Goal: Task Accomplishment & Management: Use online tool/utility

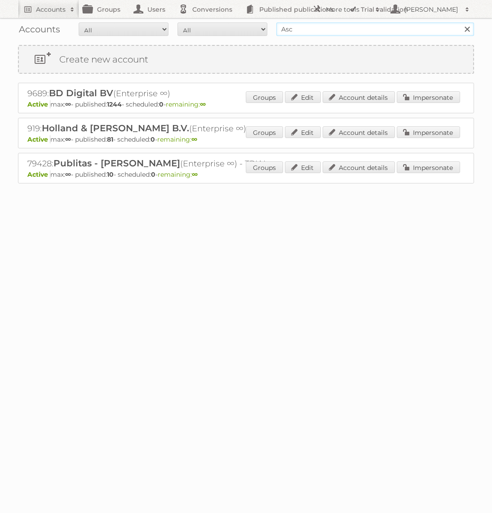
click at [460, 22] on input "Search" at bounding box center [466, 28] width 13 height 13
type input "Action PIA"
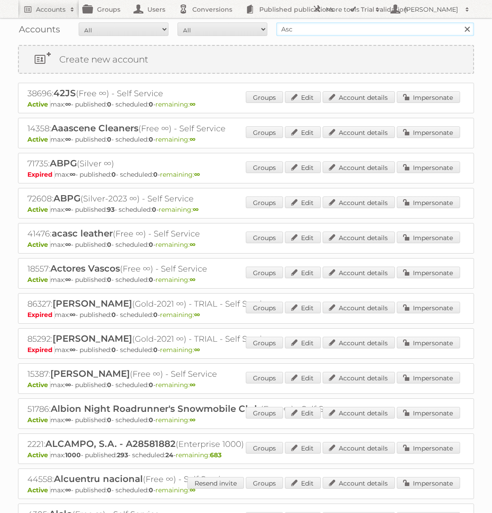
click at [350, 33] on input "Asc" at bounding box center [375, 28] width 198 height 13
type input "Action PIA"
click at [460, 22] on input "Search" at bounding box center [466, 28] width 13 height 13
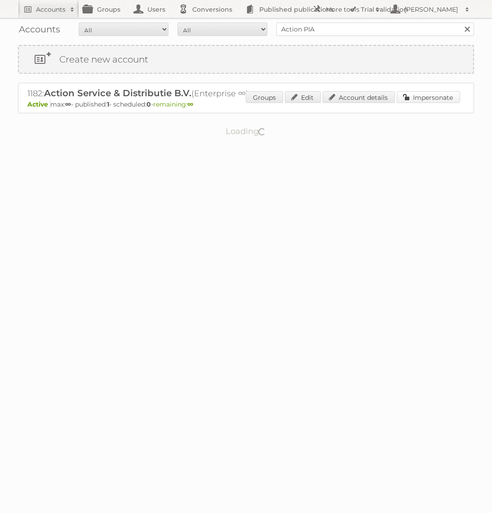
click at [427, 99] on link "Impersonate" at bounding box center [428, 97] width 63 height 12
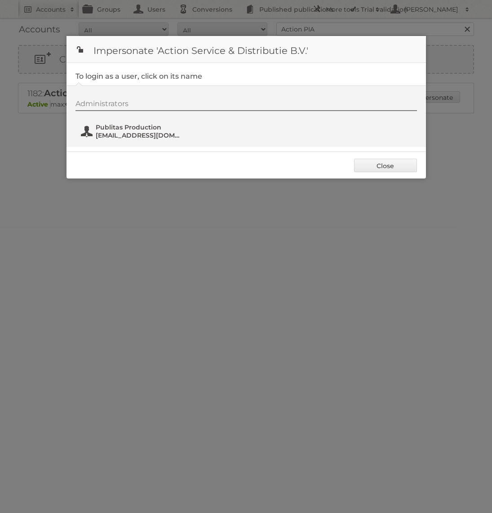
click at [117, 134] on span "fs+action@publitas.com" at bounding box center [139, 135] width 87 height 8
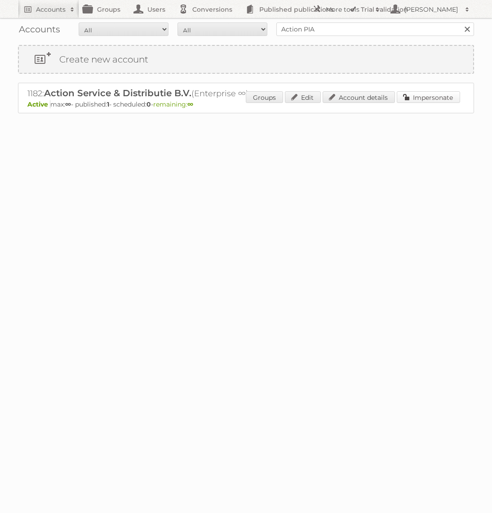
click at [432, 97] on link "Impersonate" at bounding box center [428, 97] width 63 height 12
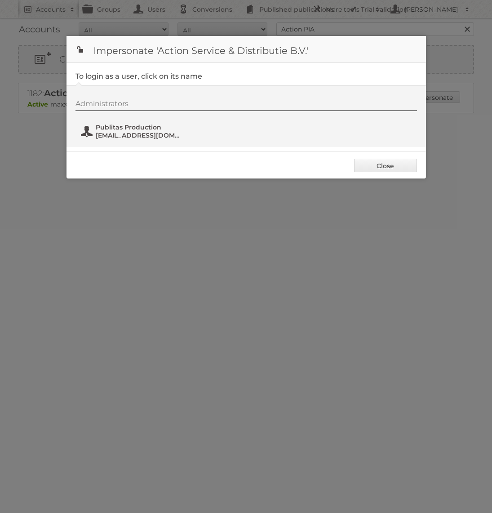
click at [156, 132] on span "fs+action@publitas.com" at bounding box center [139, 135] width 87 height 8
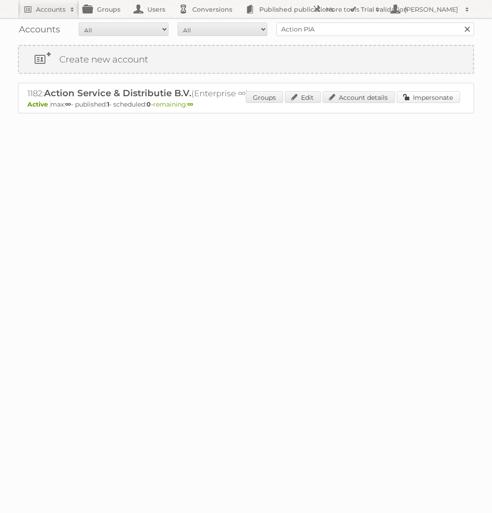
click at [407, 99] on link "Impersonate" at bounding box center [428, 97] width 63 height 12
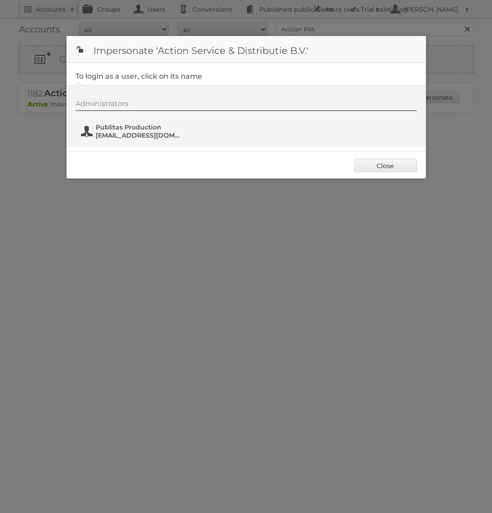
click at [146, 136] on span "fs+action@publitas.com" at bounding box center [139, 135] width 87 height 8
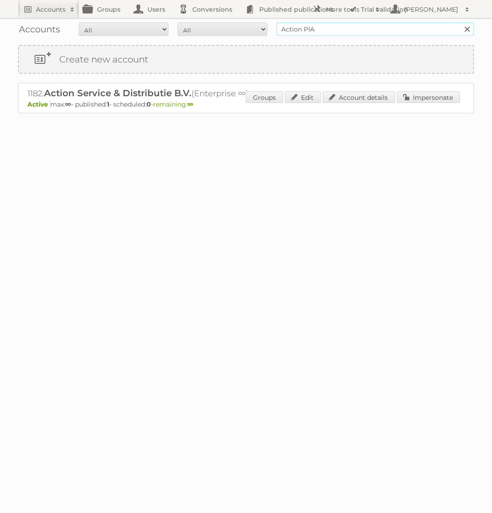
click at [324, 31] on input "Action PIA" at bounding box center [375, 28] width 198 height 13
type input "Aldi Süd"
click at [460, 22] on input "Search" at bounding box center [466, 28] width 13 height 13
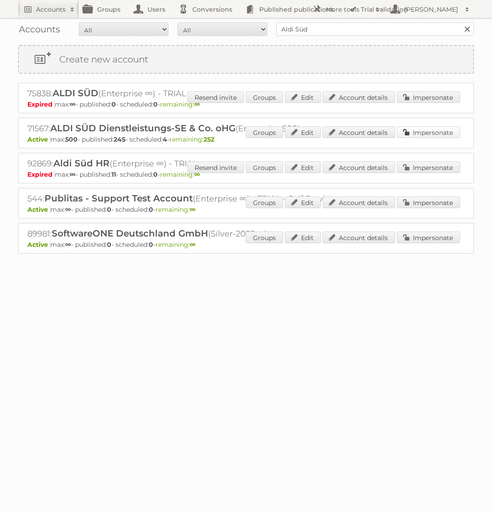
click at [449, 136] on link "Impersonate" at bounding box center [428, 132] width 63 height 12
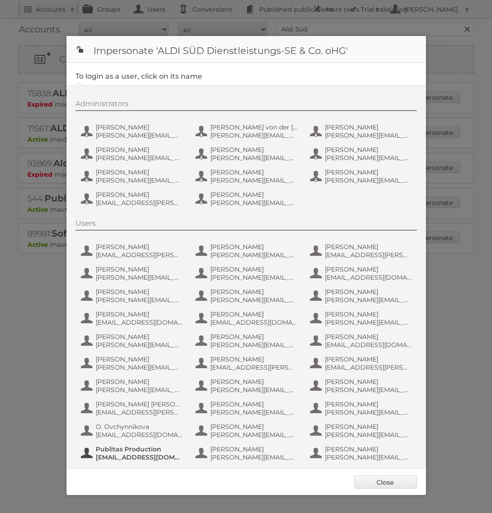
click at [130, 456] on span "fs+aldisud@publitas.com" at bounding box center [139, 457] width 87 height 8
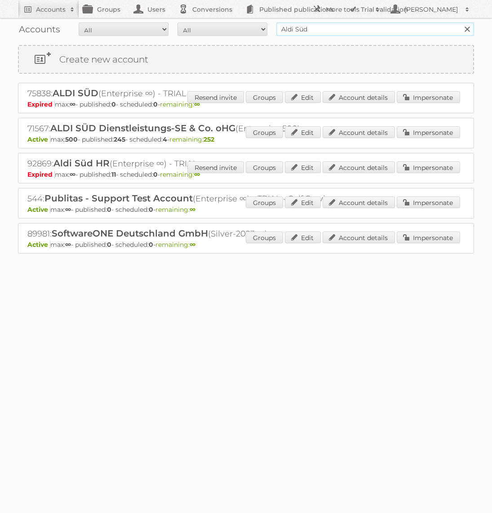
click at [345, 31] on input "Aldi Süd" at bounding box center [375, 28] width 198 height 13
click at [429, 135] on link "Impersonate" at bounding box center [428, 132] width 63 height 12
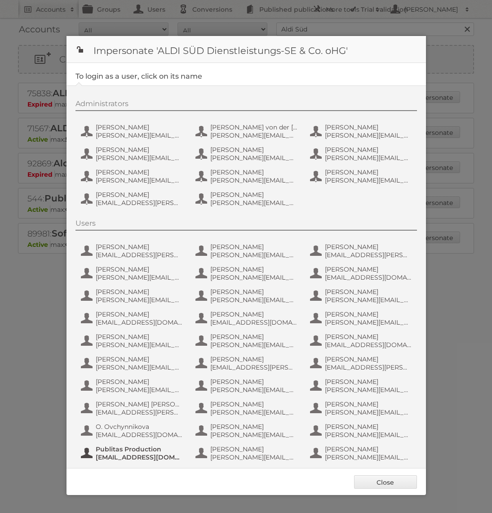
click at [139, 457] on span "fs+aldisud@publitas.com" at bounding box center [139, 457] width 87 height 8
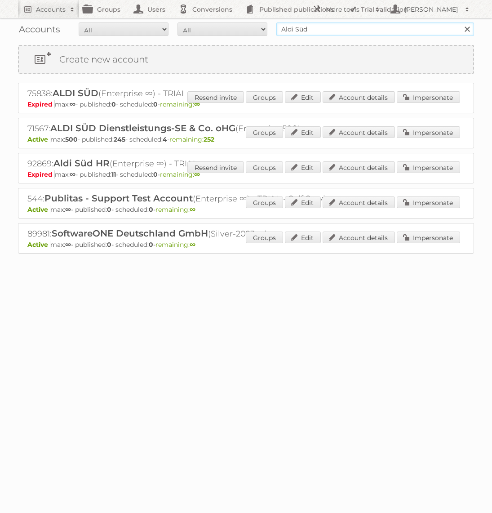
click at [362, 33] on input "Aldi Süd" at bounding box center [375, 28] width 198 height 13
type input "Holland & [PERSON_NAME]"
click at [460, 22] on input "Search" at bounding box center [466, 28] width 13 height 13
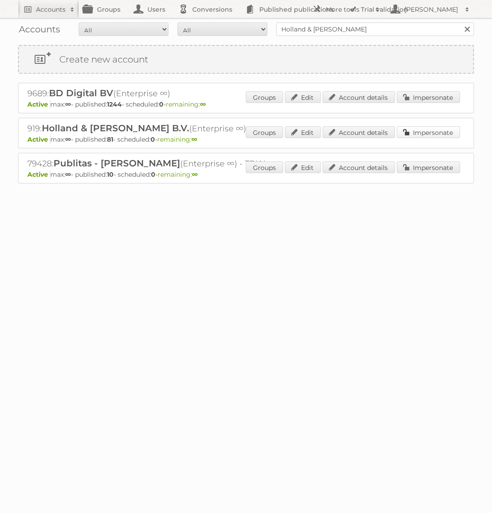
click at [421, 131] on link "Impersonate" at bounding box center [428, 132] width 63 height 12
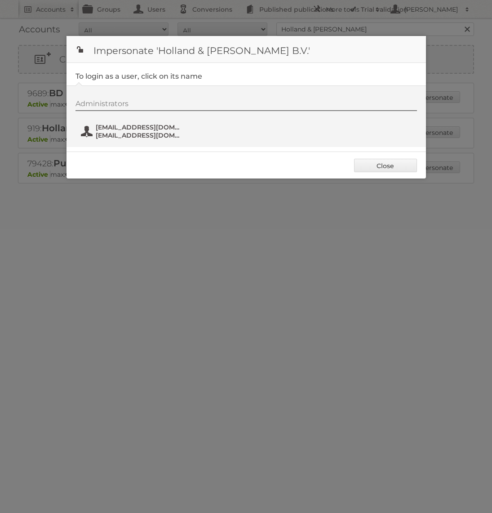
click at [178, 129] on span "fs+hollandbarrett@publitas.com" at bounding box center [139, 127] width 87 height 8
